Goal: Find specific page/section: Find specific page/section

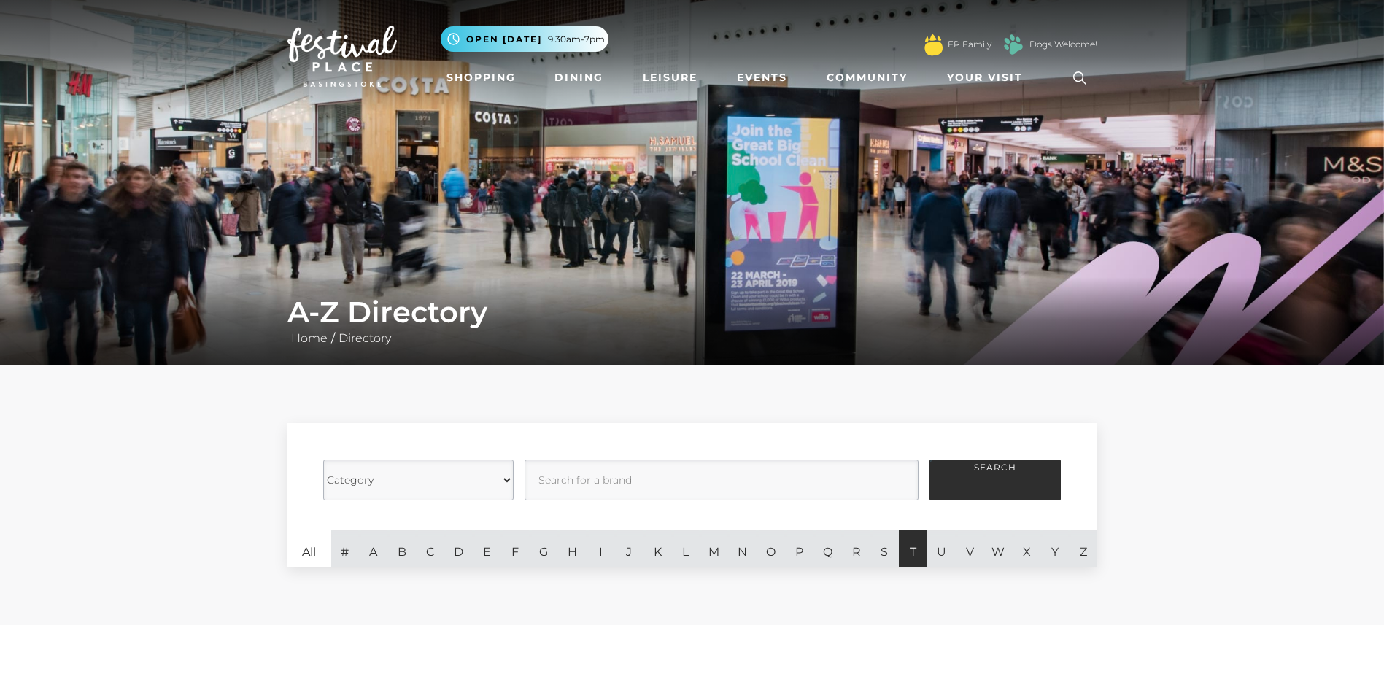
click at [913, 551] on link "T" at bounding box center [913, 549] width 28 height 36
click at [504, 480] on select "Category Cafes Restaurants Fashion Services Technology Homeware Gifts, Statione…" at bounding box center [418, 480] width 190 height 41
select select "21055"
click at [323, 460] on select "Category Cafes Restaurants Fashion Services Technology Homeware Gifts, Statione…" at bounding box center [418, 480] width 190 height 41
click at [621, 482] on input "text" at bounding box center [722, 480] width 394 height 41
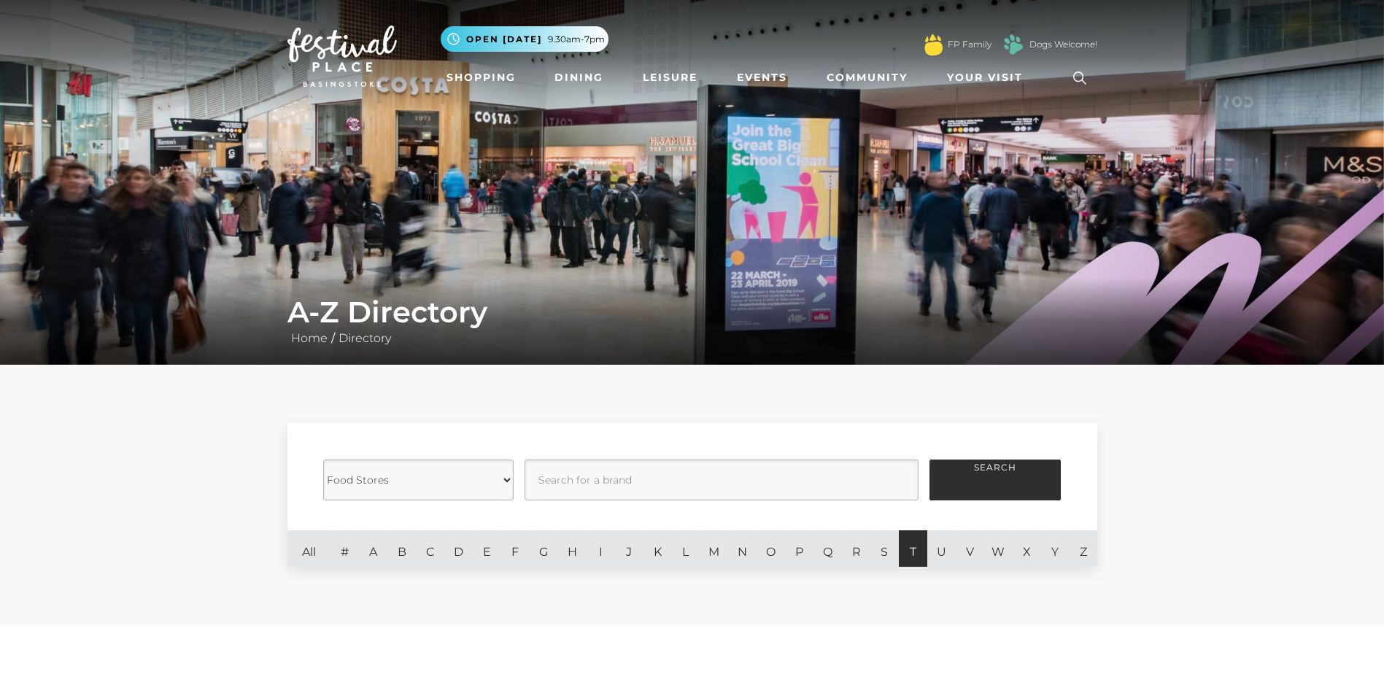
click at [912, 555] on link "T" at bounding box center [913, 549] width 28 height 36
click at [578, 482] on input "text" at bounding box center [722, 480] width 394 height 41
type input "Tesco"
click at [958, 477] on button "Search" at bounding box center [995, 480] width 131 height 41
click at [1006, 474] on button "Search" at bounding box center [995, 480] width 131 height 41
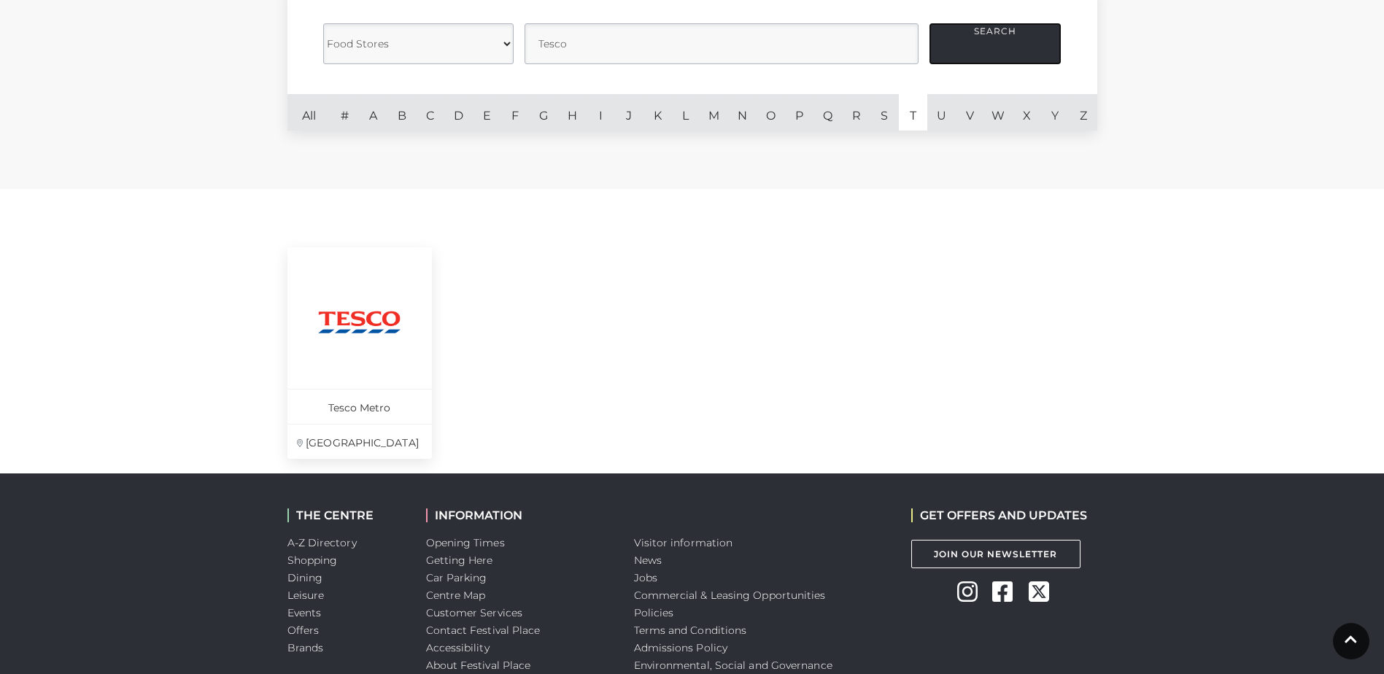
scroll to position [438, 0]
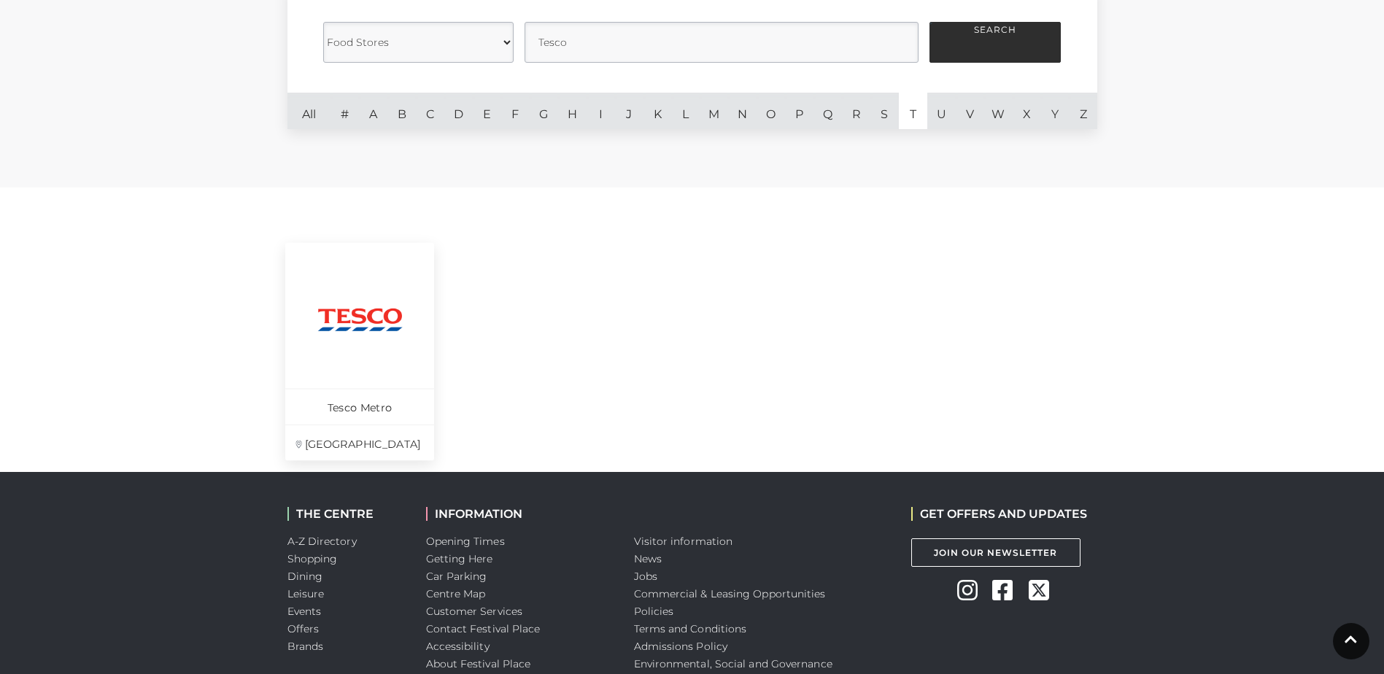
click at [358, 445] on p "St John’s Square" at bounding box center [359, 443] width 149 height 36
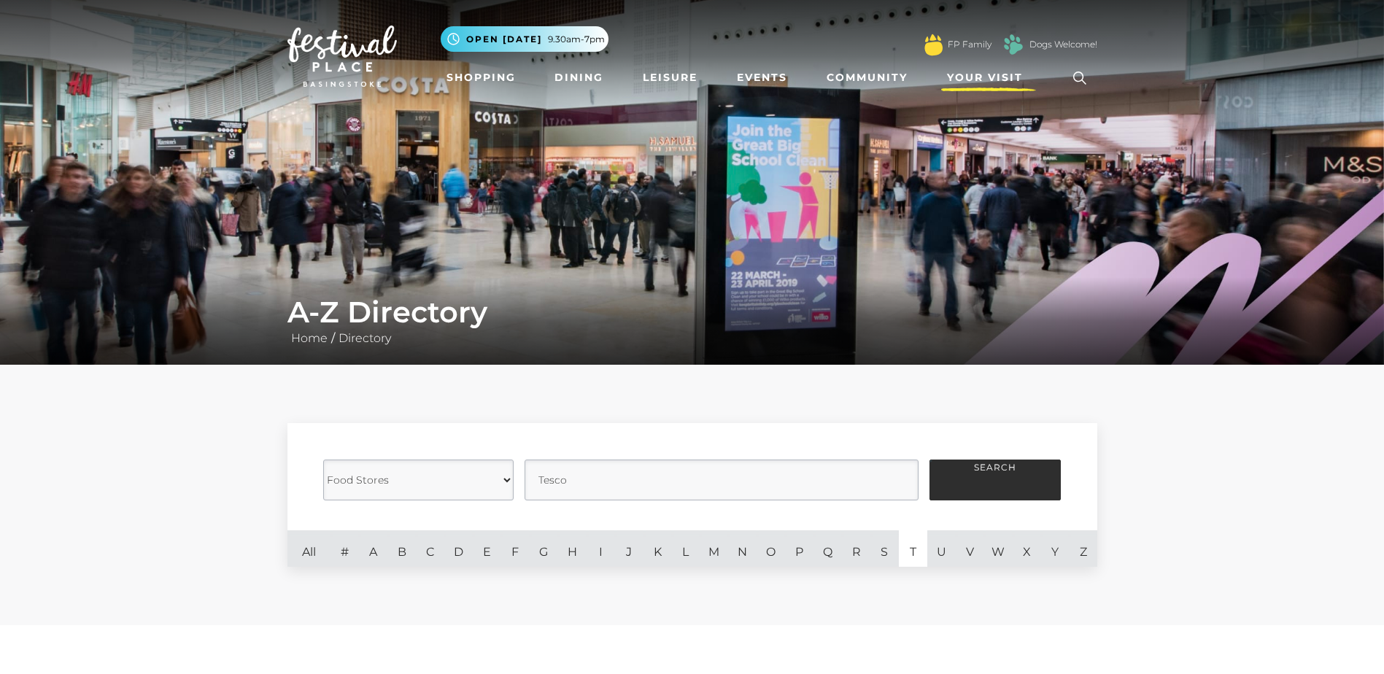
click at [971, 75] on span "Your Visit" at bounding box center [985, 77] width 76 height 15
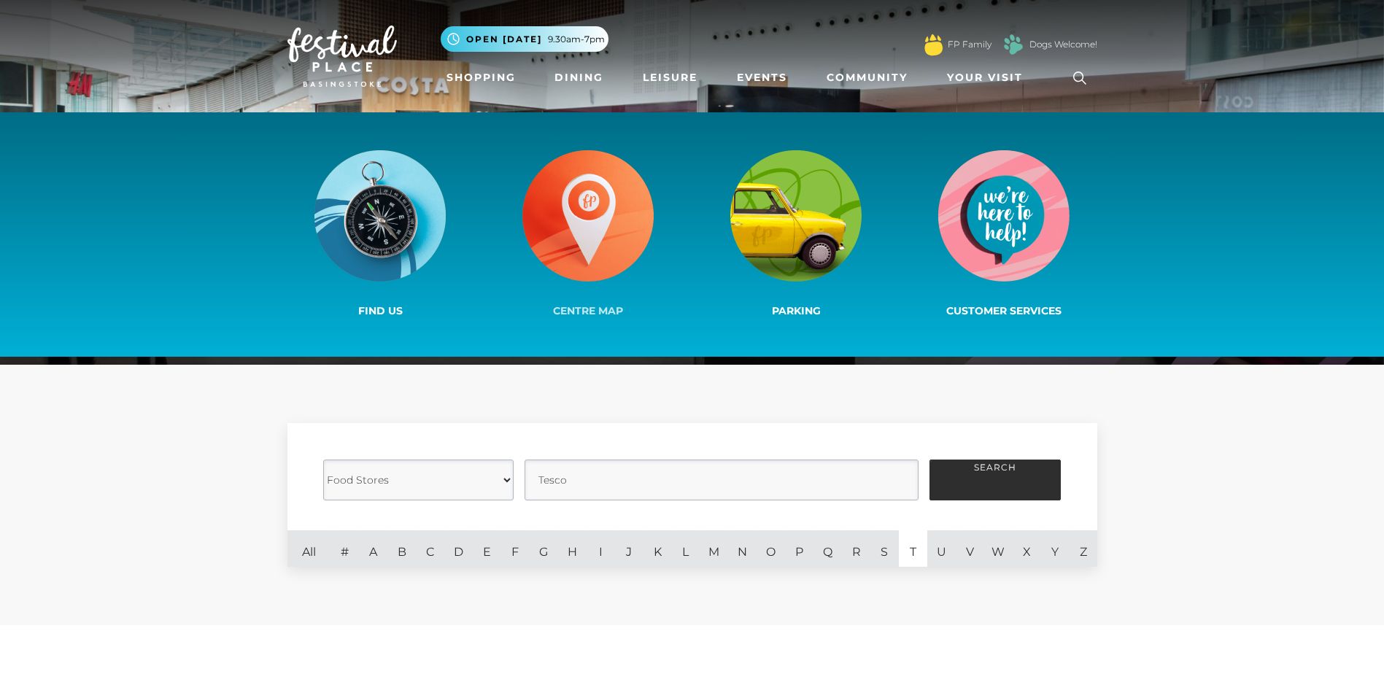
click at [582, 221] on img at bounding box center [588, 215] width 131 height 131
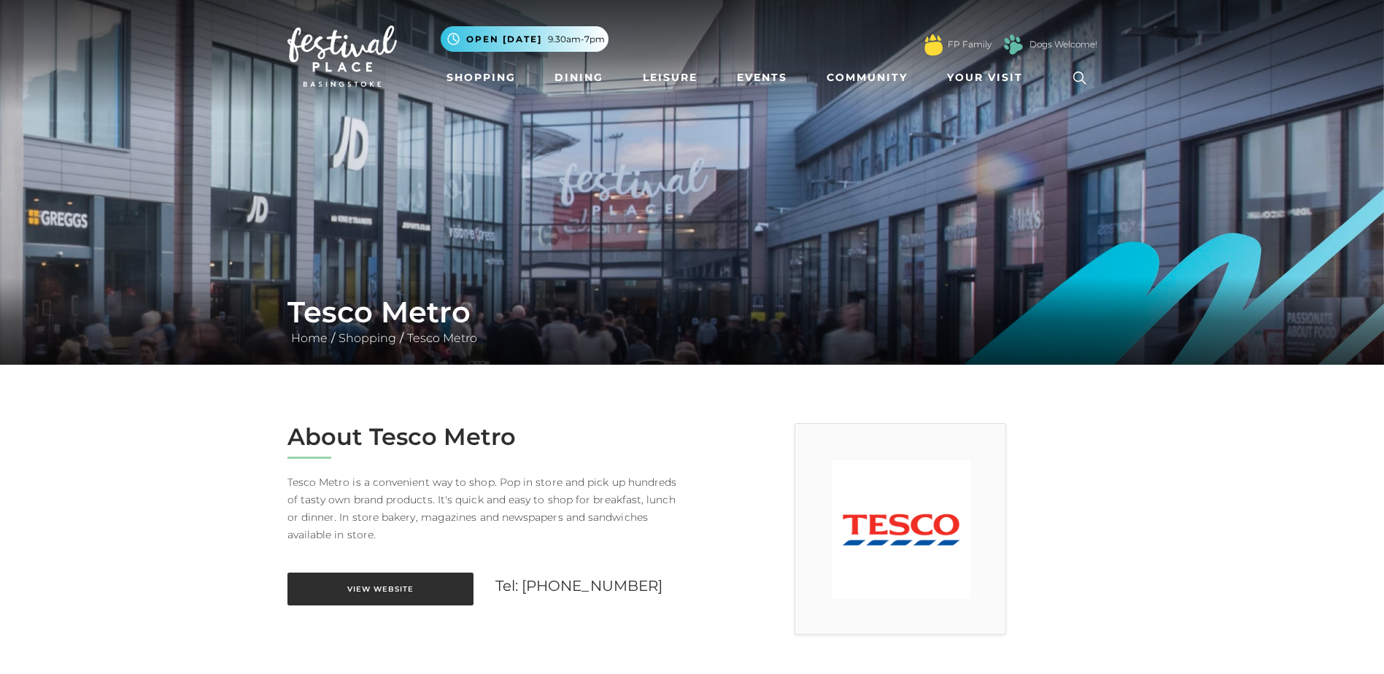
click at [388, 586] on link "View Website" at bounding box center [381, 589] width 186 height 33
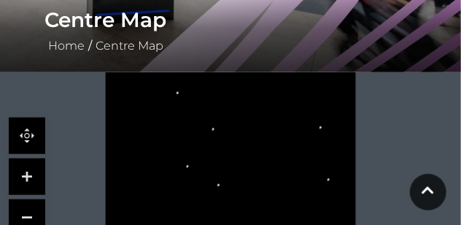
scroll to position [292, 0]
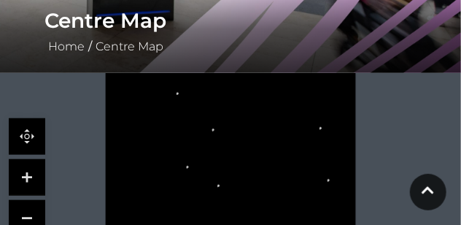
click at [26, 169] on link at bounding box center [27, 177] width 36 height 36
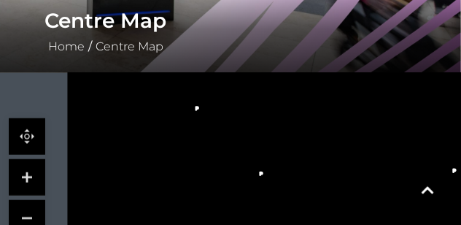
drag, startPoint x: 157, startPoint y: 153, endPoint x: 197, endPoint y: 209, distance: 69.7
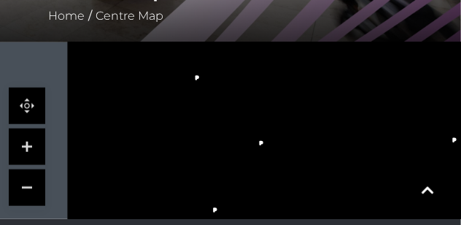
scroll to position [340, 0]
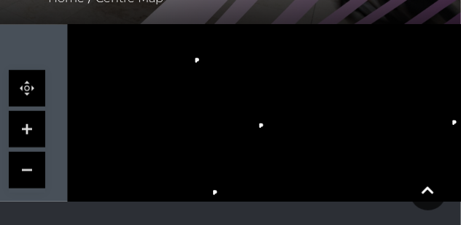
click at [27, 131] on link at bounding box center [27, 129] width 36 height 36
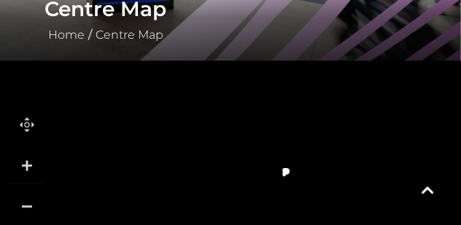
scroll to position [328, 0]
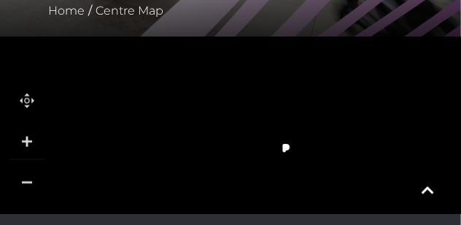
click at [27, 182] on link at bounding box center [27, 182] width 36 height 36
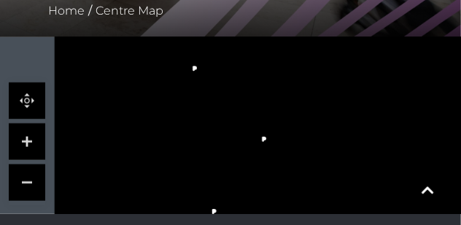
click at [27, 182] on link at bounding box center [27, 182] width 36 height 36
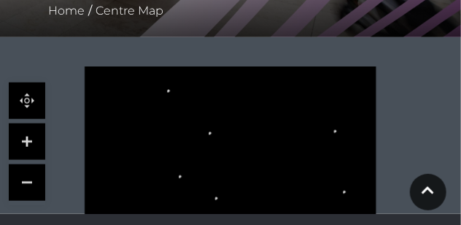
click at [23, 145] on link at bounding box center [27, 141] width 36 height 36
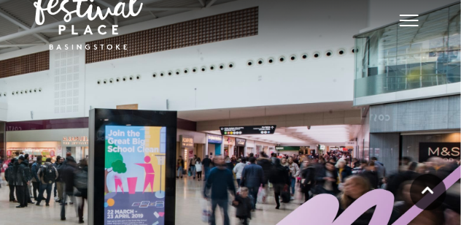
scroll to position [0, 0]
